Goal: Task Accomplishment & Management: Use online tool/utility

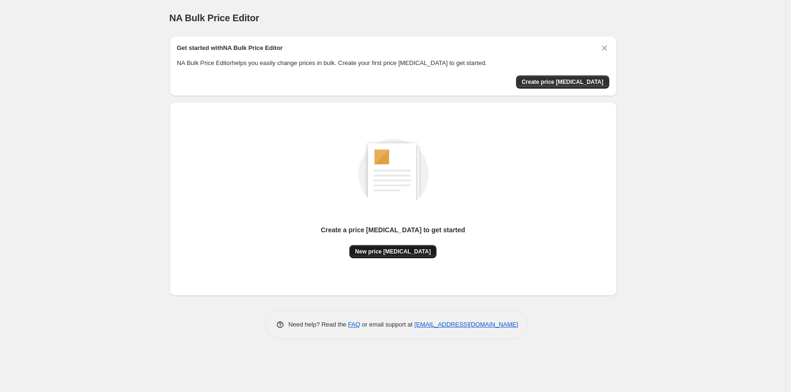
click at [407, 256] on button "New price [MEDICAL_DATA]" at bounding box center [393, 251] width 87 height 13
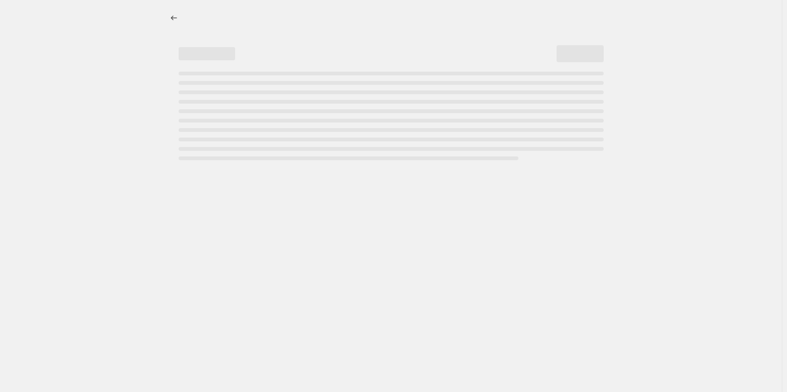
select select "percentage"
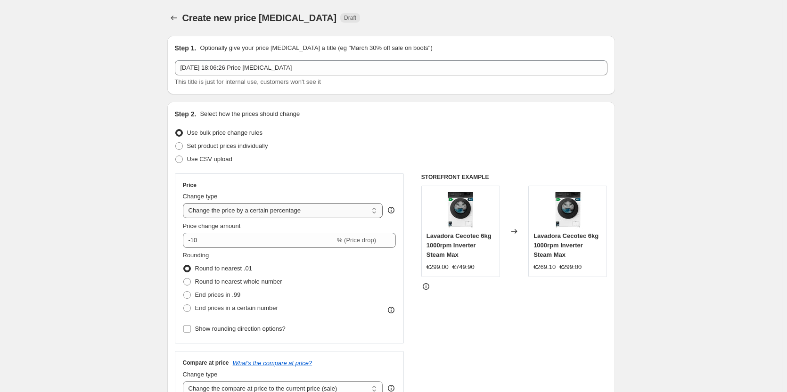
click at [329, 213] on select "Change the price to a certain amount Change the price by a certain amount Chang…" at bounding box center [283, 210] width 200 height 15
click at [185, 203] on select "Change the price to a certain amount Change the price by a certain amount Chang…" at bounding box center [283, 210] width 200 height 15
drag, startPoint x: 226, startPoint y: 243, endPoint x: 195, endPoint y: 246, distance: 31.3
click at [195, 246] on input "-10" at bounding box center [259, 240] width 152 height 15
type input "-1"
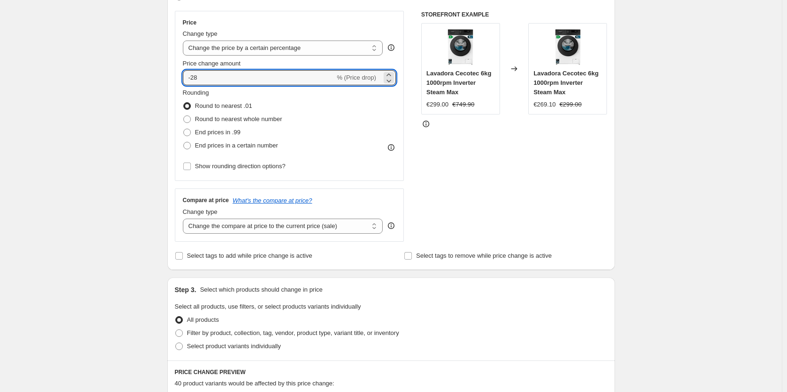
scroll to position [188, 0]
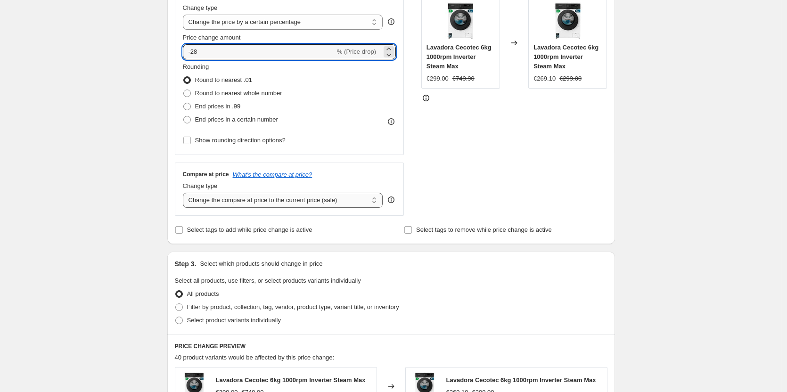
type input "-28"
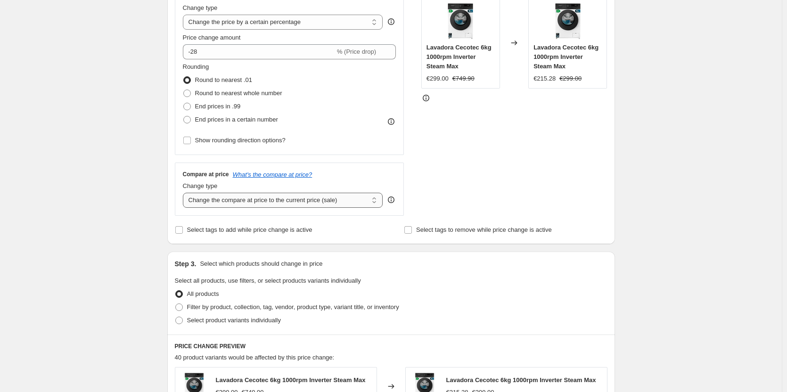
click at [327, 202] on select "Change the compare at price to the current price (sale) Change the compare at p…" at bounding box center [283, 200] width 200 height 15
click at [185, 193] on select "Change the compare at price to the current price (sale) Change the compare at p…" at bounding box center [283, 200] width 200 height 15
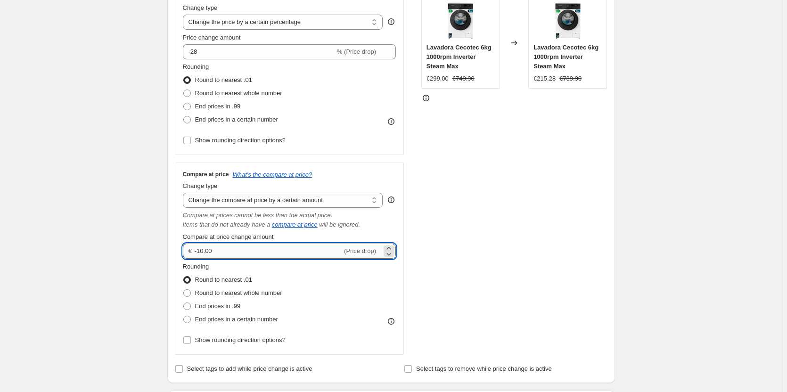
drag, startPoint x: 227, startPoint y: 253, endPoint x: 200, endPoint y: 253, distance: 26.4
click at [200, 253] on input "-10.00" at bounding box center [268, 251] width 147 height 15
click at [270, 197] on select "Change the compare at price to the current price (sale) Change the compare at p…" at bounding box center [283, 200] width 200 height 15
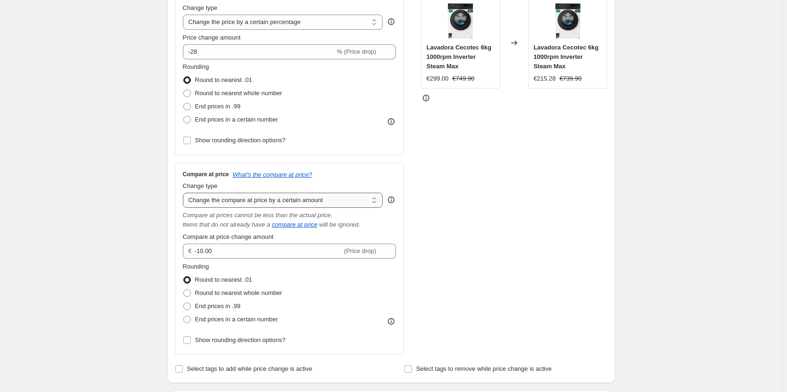
select select "percentage"
click at [185, 193] on select "Change the compare at price to the current price (sale) Change the compare at p…" at bounding box center [283, 200] width 200 height 15
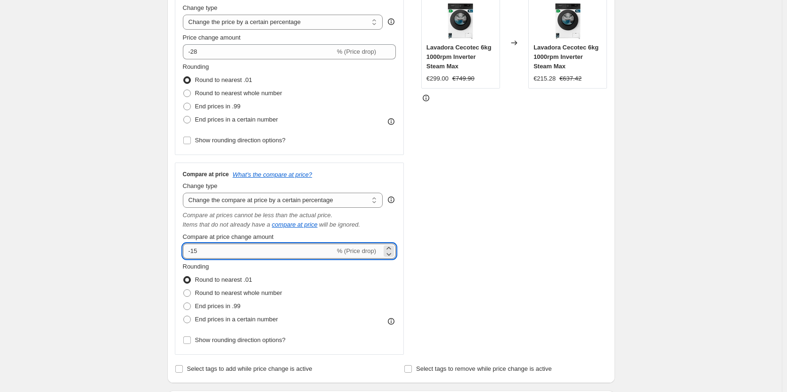
drag, startPoint x: 206, startPoint y: 250, endPoint x: 194, endPoint y: 253, distance: 13.0
click at [194, 253] on input "-15" at bounding box center [259, 251] width 152 height 15
type input "-28"
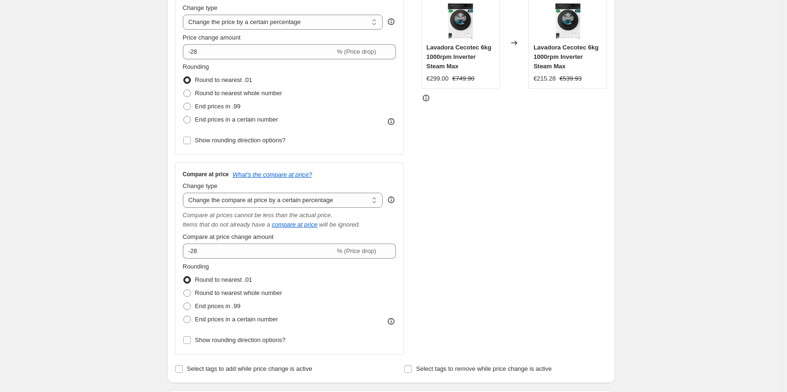
click at [493, 285] on div "STOREFRONT EXAMPLE Lavadora Cecotec 6kg 1000rpm Inverter Steam Max €299.00 €749…" at bounding box center [514, 170] width 186 height 370
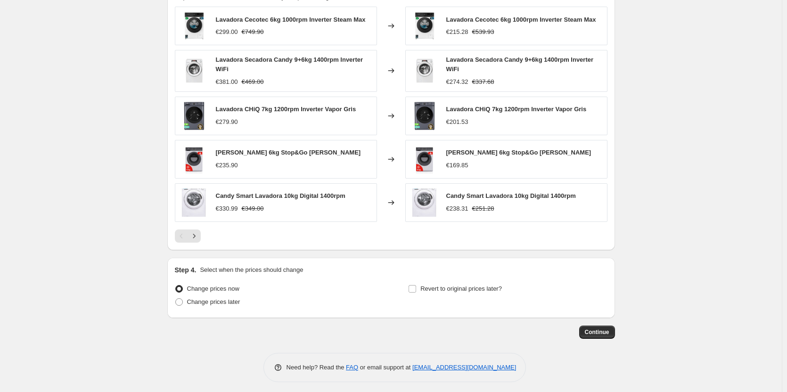
scroll to position [692, 0]
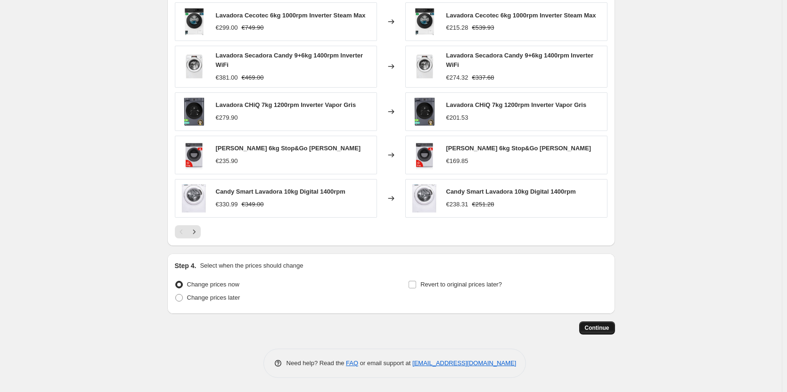
click at [606, 330] on span "Continue" at bounding box center [597, 328] width 24 height 8
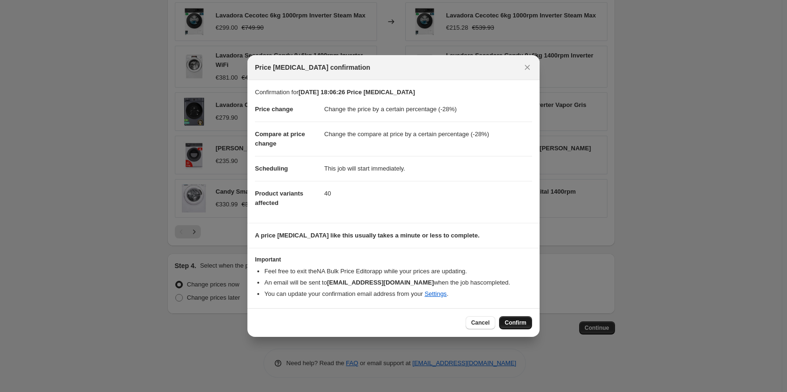
click at [526, 320] on span "Confirm" at bounding box center [516, 323] width 22 height 8
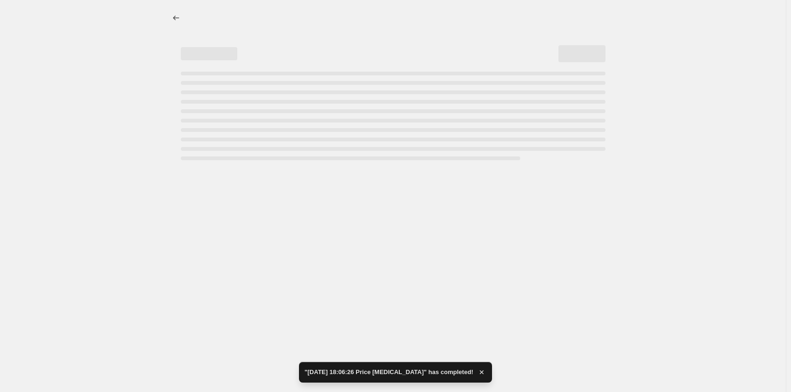
select select "percentage"
